Goal: Transaction & Acquisition: Purchase product/service

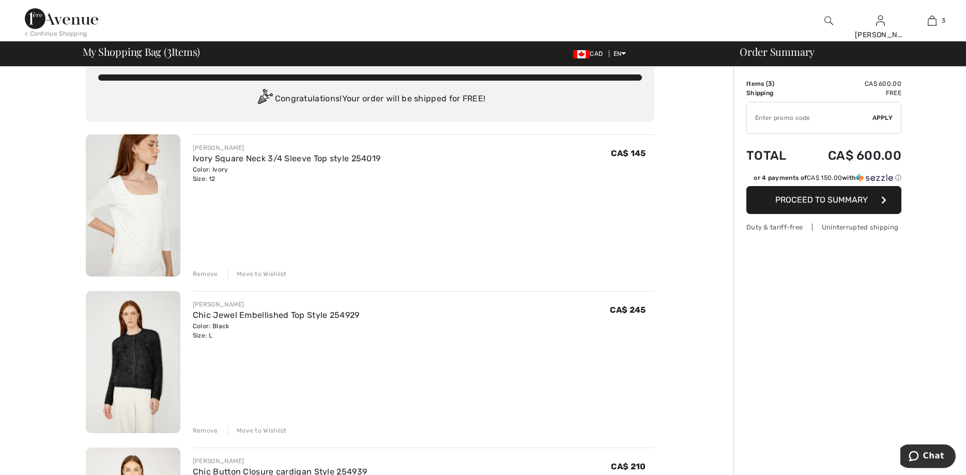
scroll to position [16, 0]
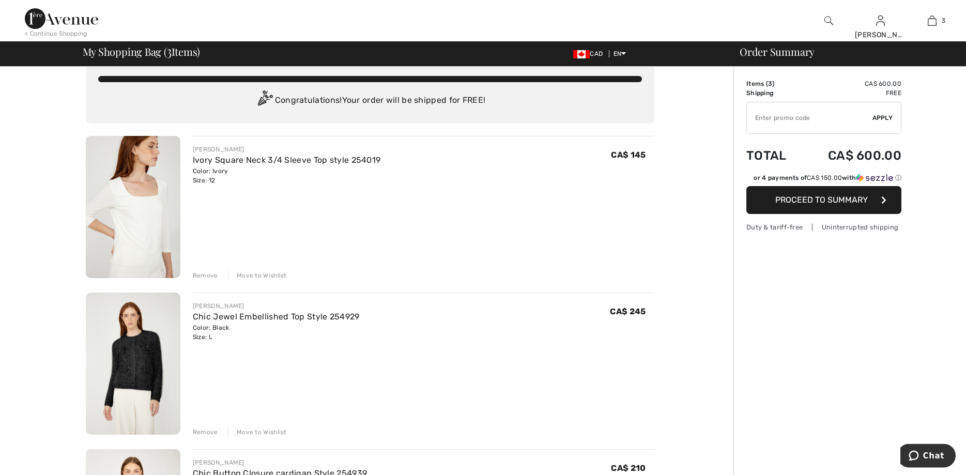
click at [112, 364] on img at bounding box center [133, 364] width 95 height 142
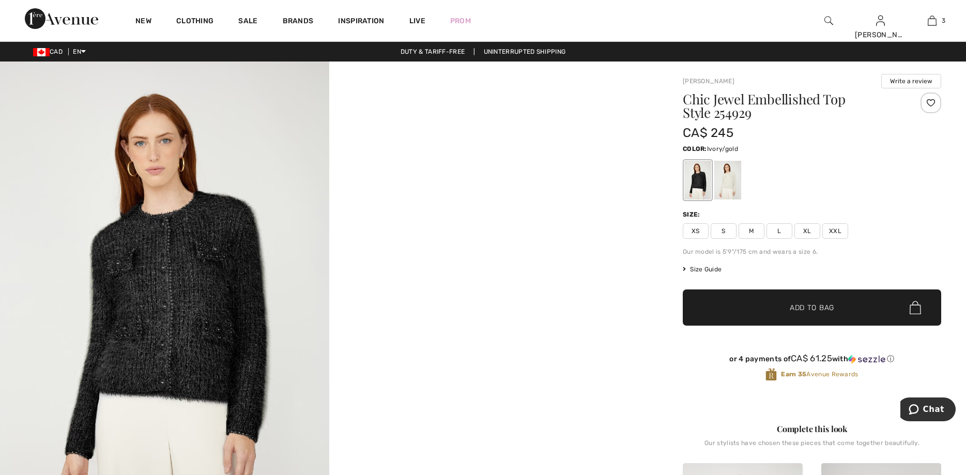
drag, startPoint x: 726, startPoint y: 179, endPoint x: 730, endPoint y: 174, distance: 6.2
click at [730, 174] on div at bounding box center [727, 180] width 27 height 39
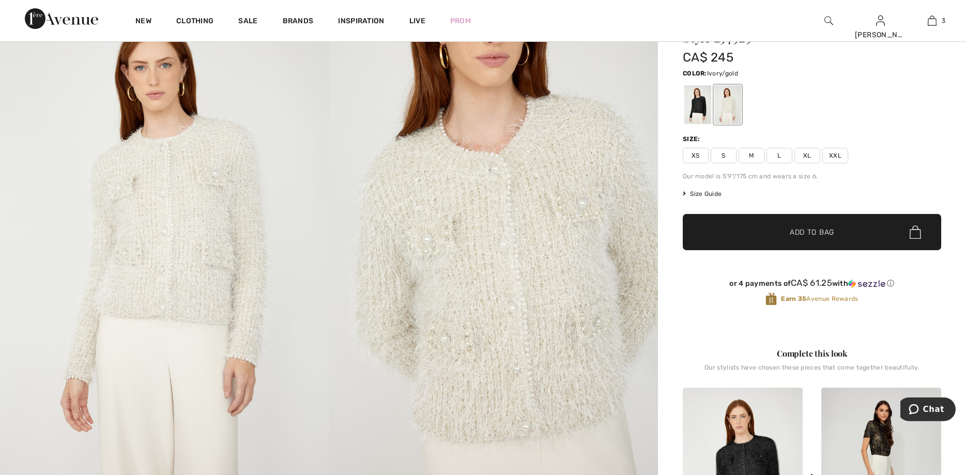
scroll to position [49, 0]
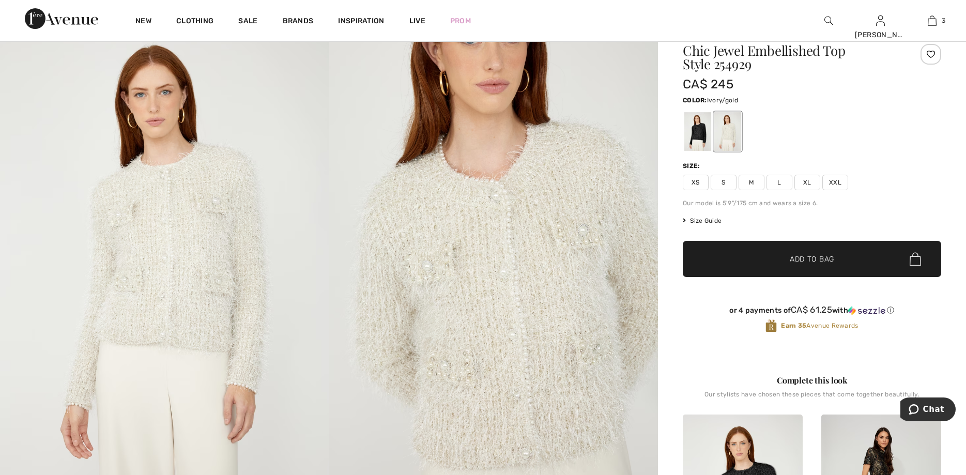
click at [785, 184] on span "L" at bounding box center [779, 183] width 26 height 16
click at [818, 264] on span "Add to Bag" at bounding box center [812, 259] width 44 height 11
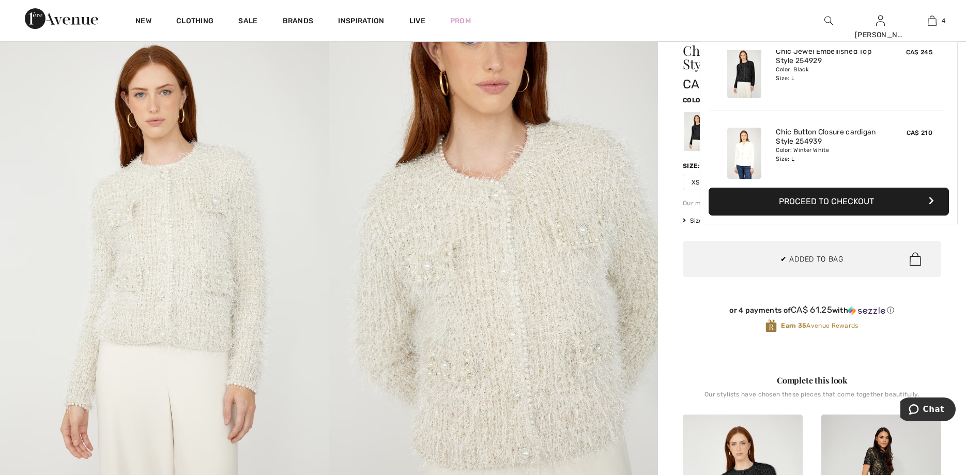
scroll to position [193, 0]
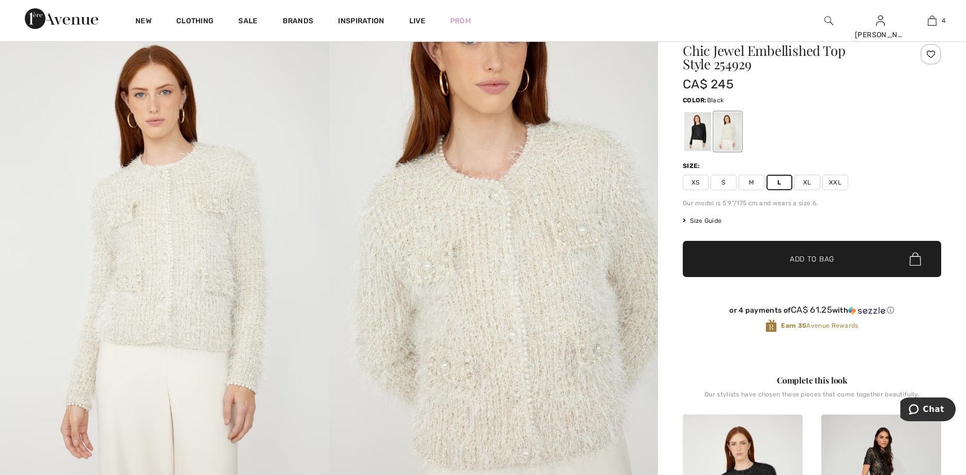
click at [693, 140] on div at bounding box center [697, 131] width 27 height 39
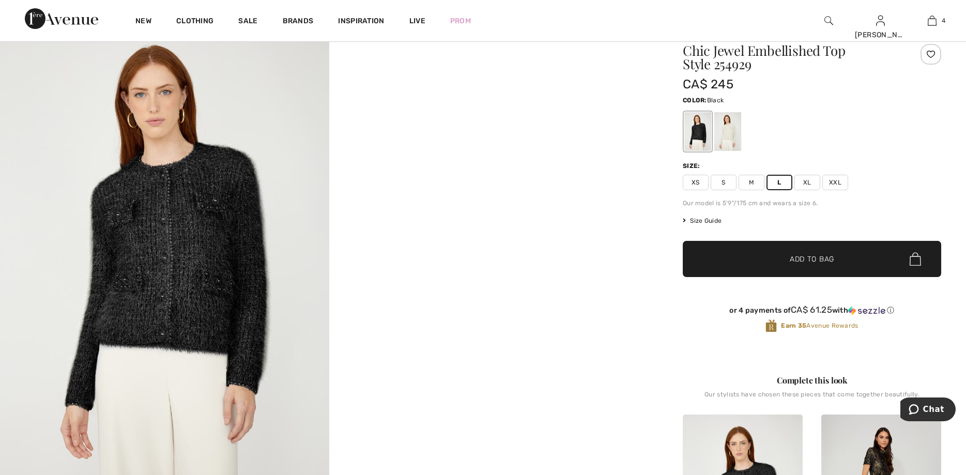
click at [166, 242] on img at bounding box center [164, 260] width 329 height 494
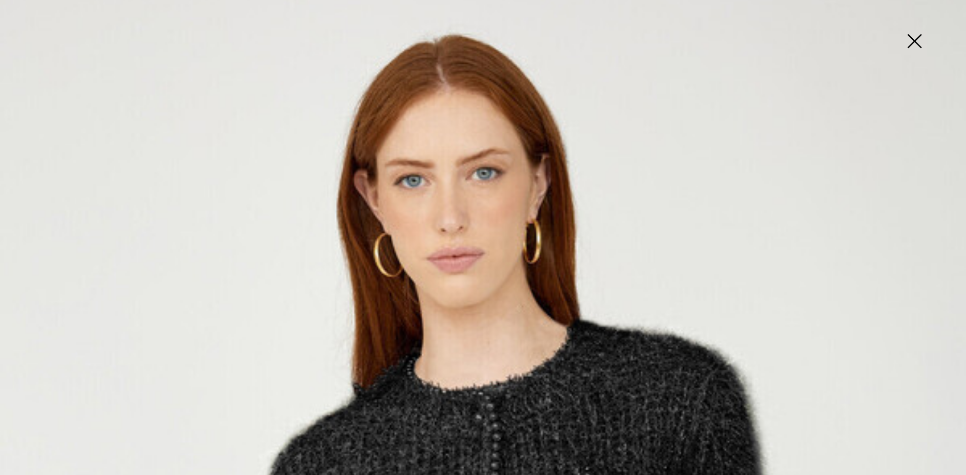
scroll to position [0, 0]
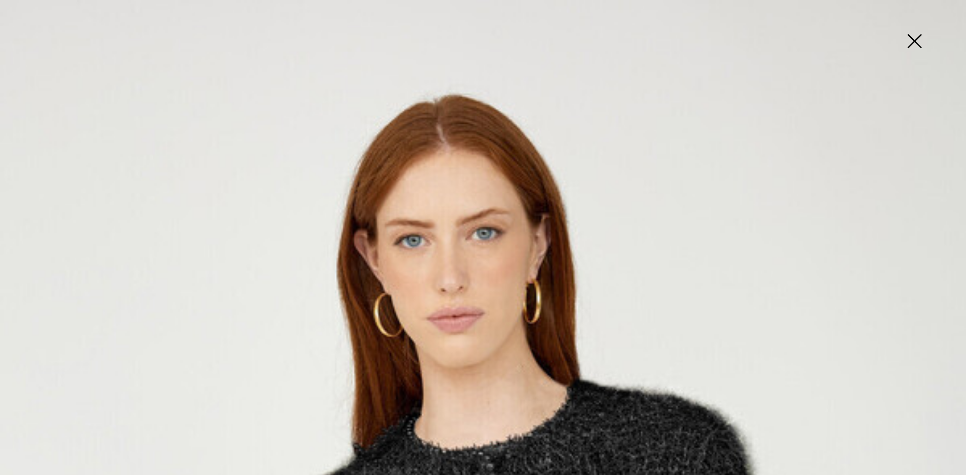
click at [912, 43] on img at bounding box center [914, 42] width 52 height 53
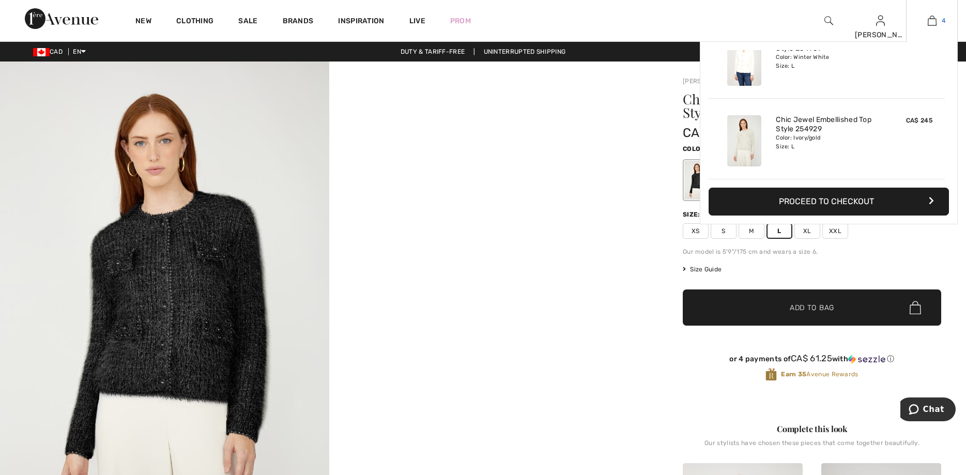
click at [931, 16] on img at bounding box center [932, 20] width 9 height 12
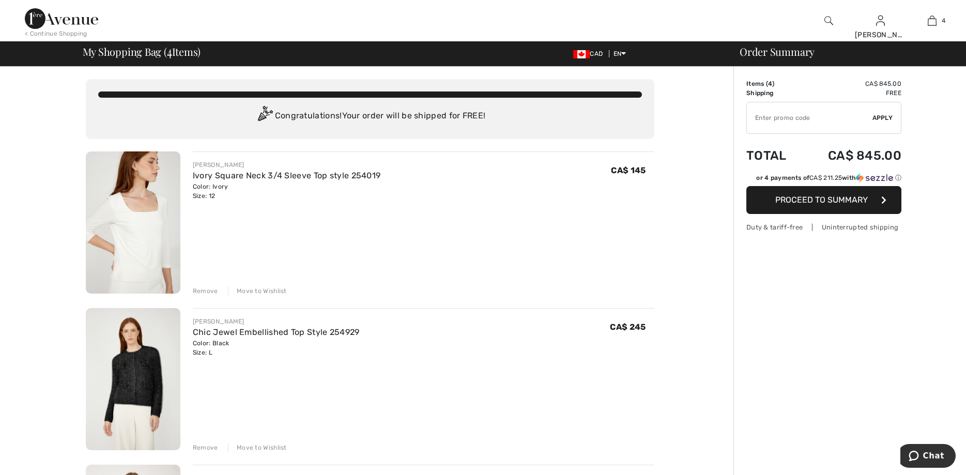
click at [204, 447] on div "Remove" at bounding box center [205, 447] width 25 height 9
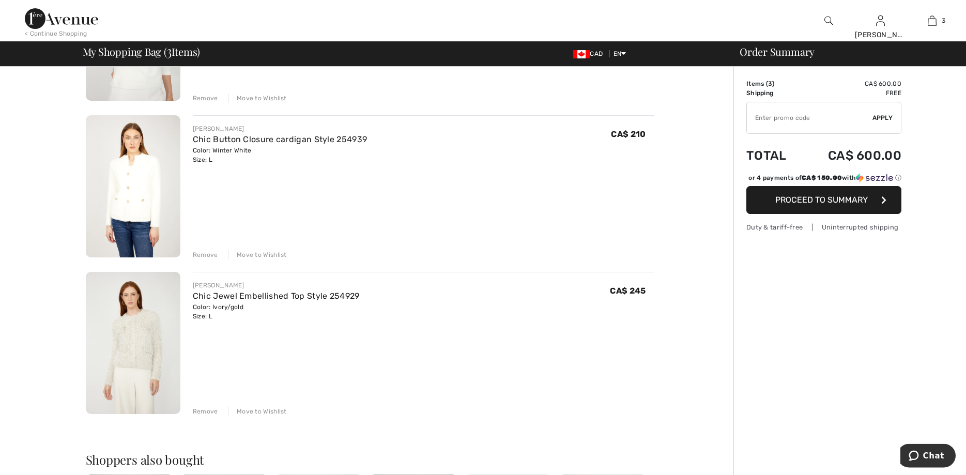
scroll to position [191, 0]
click at [138, 174] on img at bounding box center [133, 188] width 95 height 142
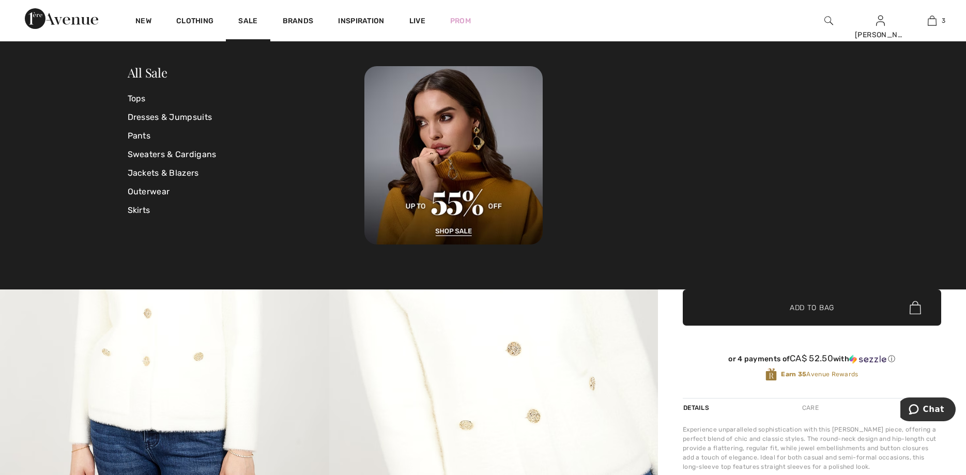
click at [237, 19] on div "Sale" at bounding box center [248, 20] width 44 height 41
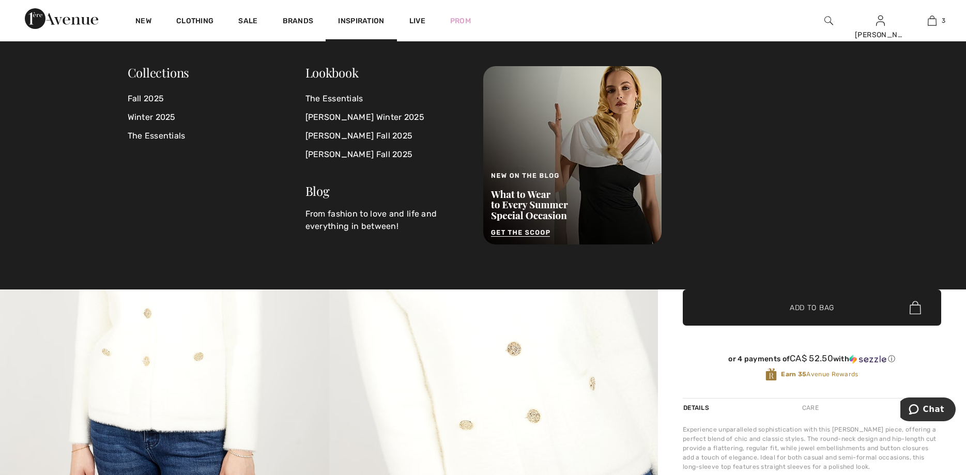
click at [365, 20] on span "Inspiration" at bounding box center [361, 22] width 46 height 11
click at [337, 98] on link "The Essentials" at bounding box center [387, 98] width 165 height 19
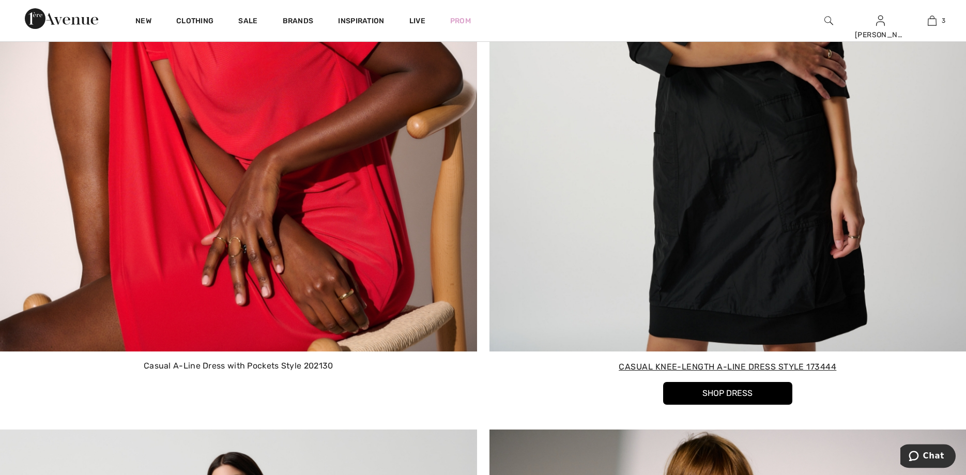
scroll to position [6342, 0]
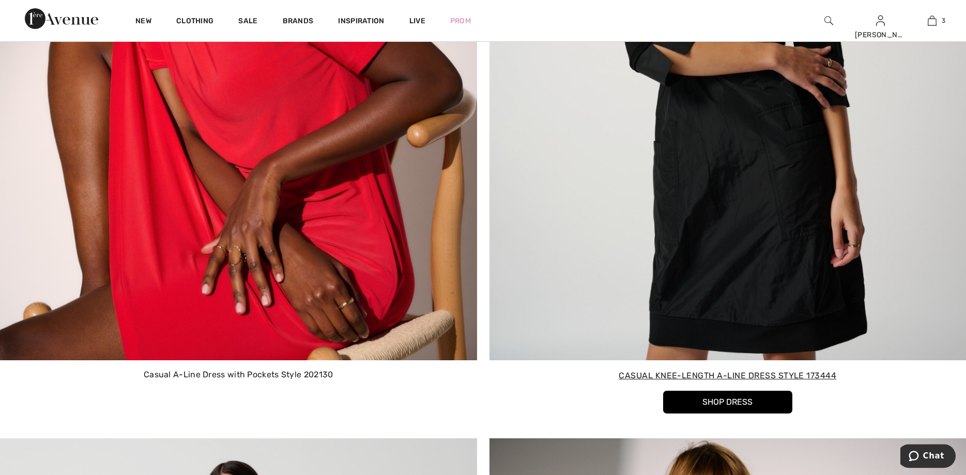
click at [750, 404] on button "Shop Dress" at bounding box center [727, 402] width 129 height 23
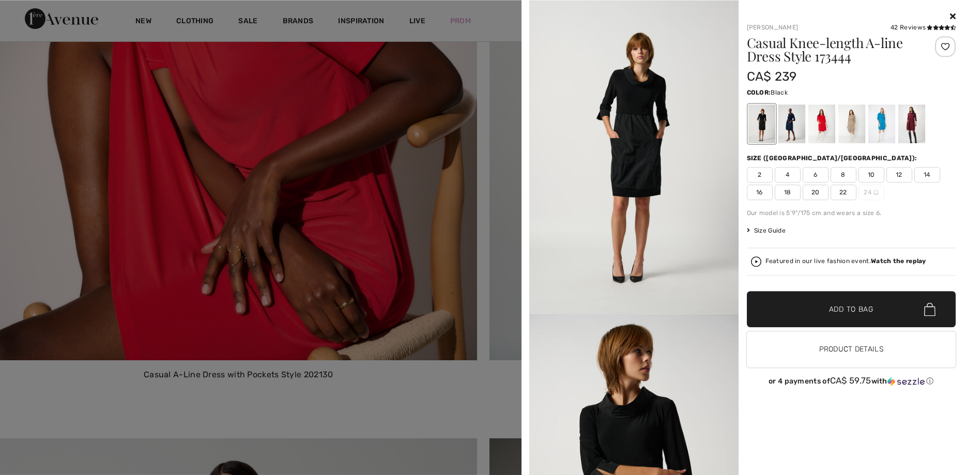
click at [953, 12] on div at bounding box center [851, 16] width 209 height 12
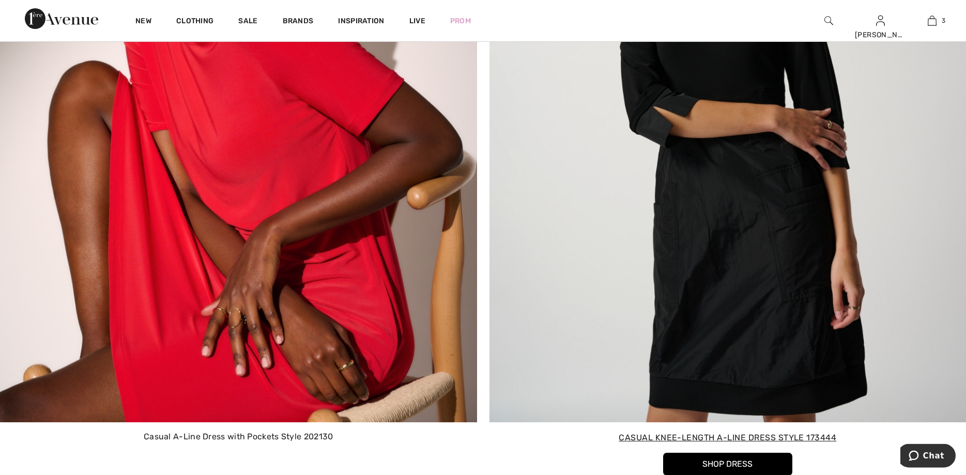
scroll to position [6316, 0]
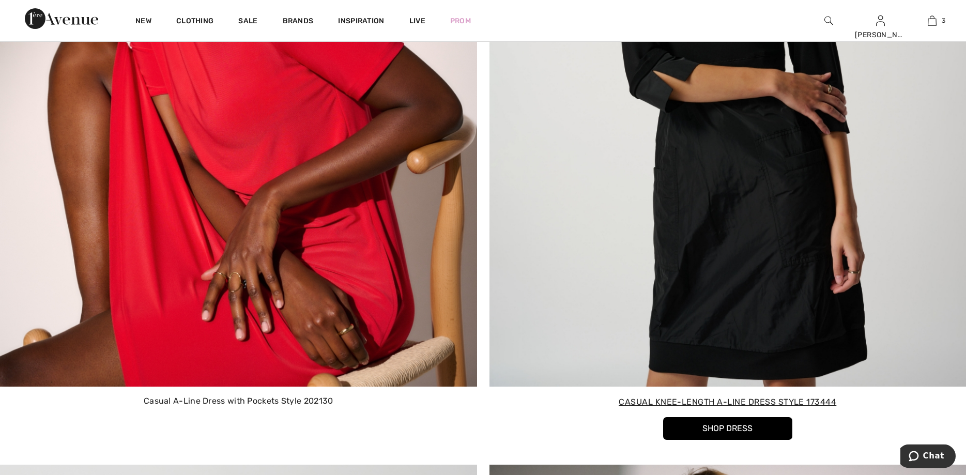
click at [233, 317] on img at bounding box center [238, 75] width 477 height 622
click at [232, 317] on img at bounding box center [238, 75] width 477 height 622
click at [224, 318] on img at bounding box center [238, 75] width 477 height 622
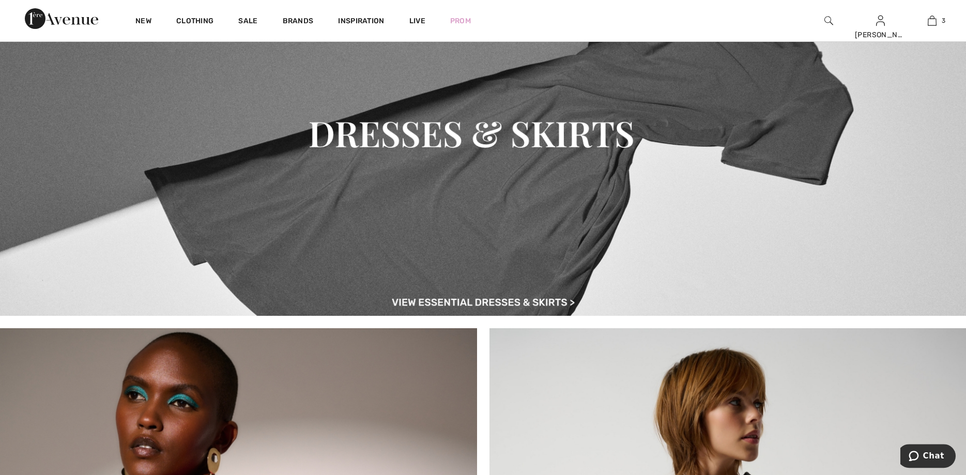
scroll to position [5770, 0]
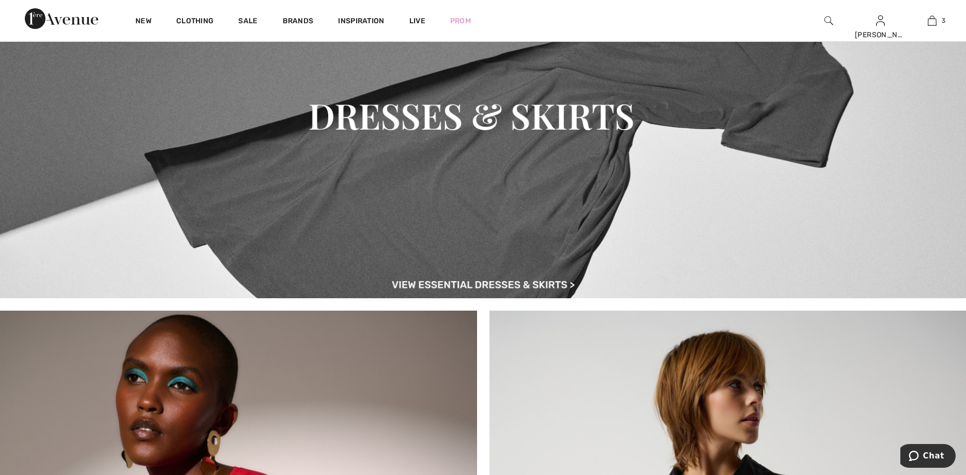
click at [516, 282] on img at bounding box center [483, 117] width 966 height 361
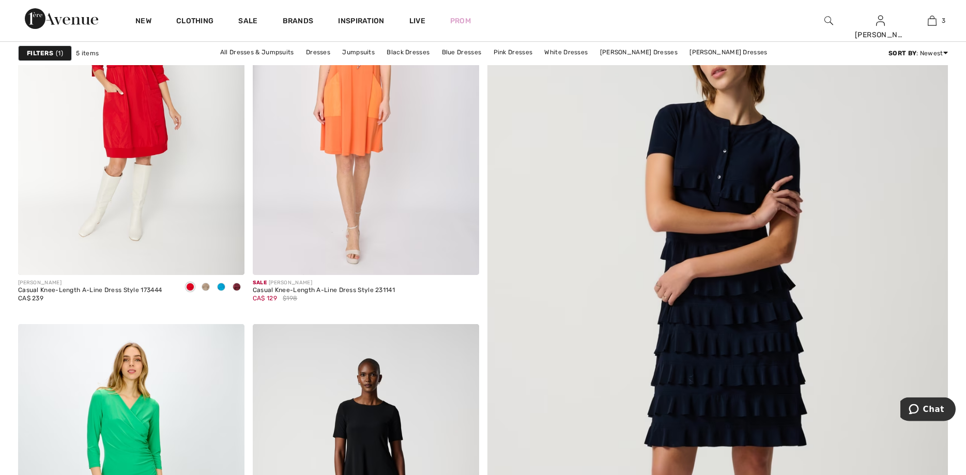
scroll to position [201, 0]
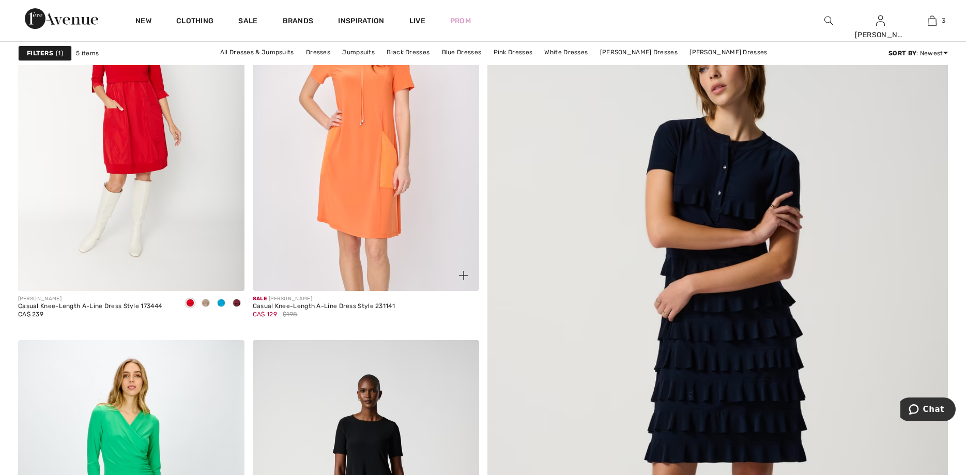
click at [350, 151] on img at bounding box center [366, 121] width 226 height 340
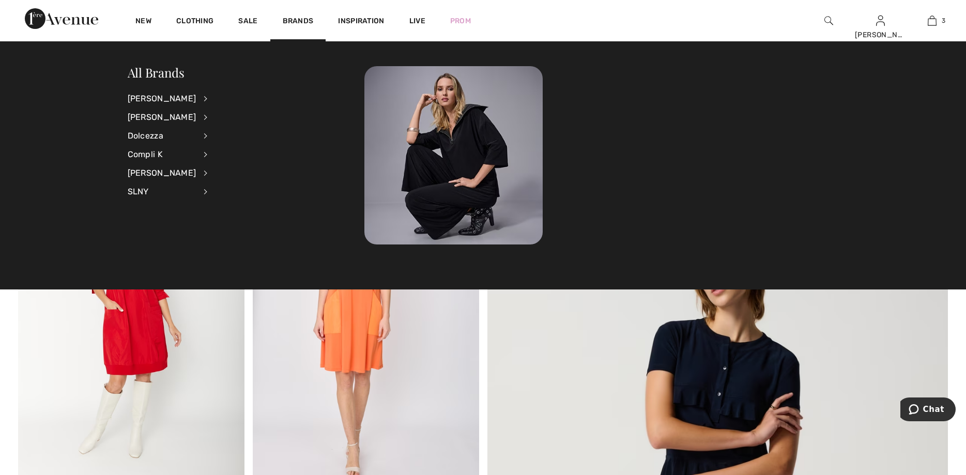
click at [249, 106] on div "All Brands Joseph Ribkoff View All Accessories Dresses & Jumpsuits Jackets & Bl…" at bounding box center [246, 137] width 237 height 143
drag, startPoint x: 258, startPoint y: 109, endPoint x: 270, endPoint y: 111, distance: 12.6
click at [260, 108] on div "All Brands Joseph Ribkoff View All Accessories Dresses & Jumpsuits Jackets & Bl…" at bounding box center [246, 137] width 237 height 143
click at [697, 57] on div "All Brands Joseph Ribkoff View All Accessories Dresses & Jumpsuits Jackets & Bl…" at bounding box center [483, 165] width 966 height 248
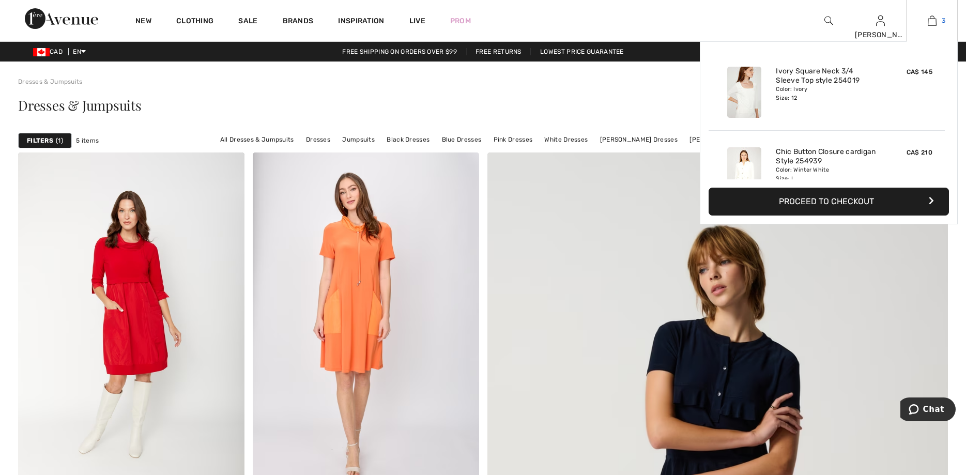
click at [937, 19] on link "3" at bounding box center [932, 20] width 51 height 12
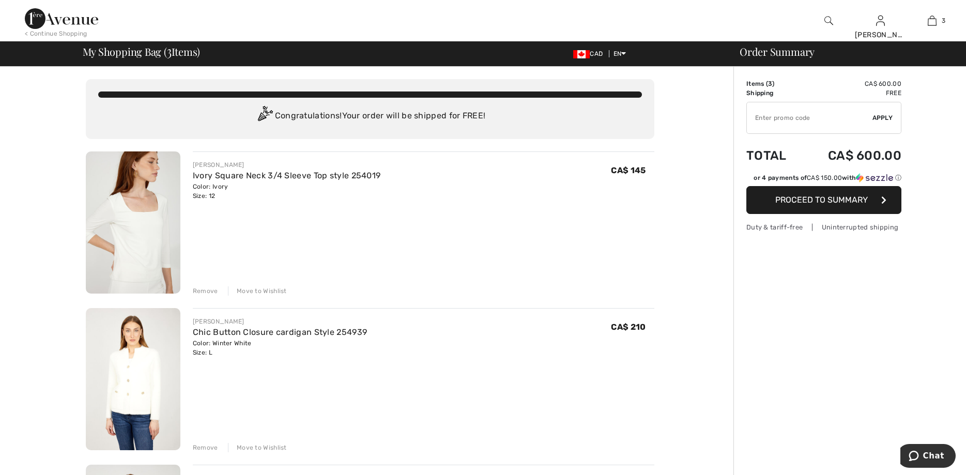
click at [832, 203] on span "Proceed to Summary" at bounding box center [821, 200] width 93 height 10
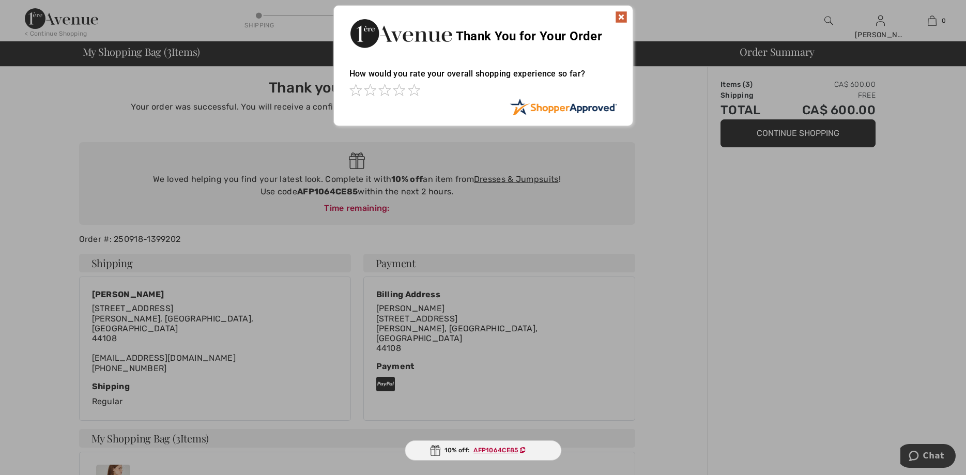
click at [619, 17] on img at bounding box center [621, 17] width 12 height 12
